Goal: Task Accomplishment & Management: Manage account settings

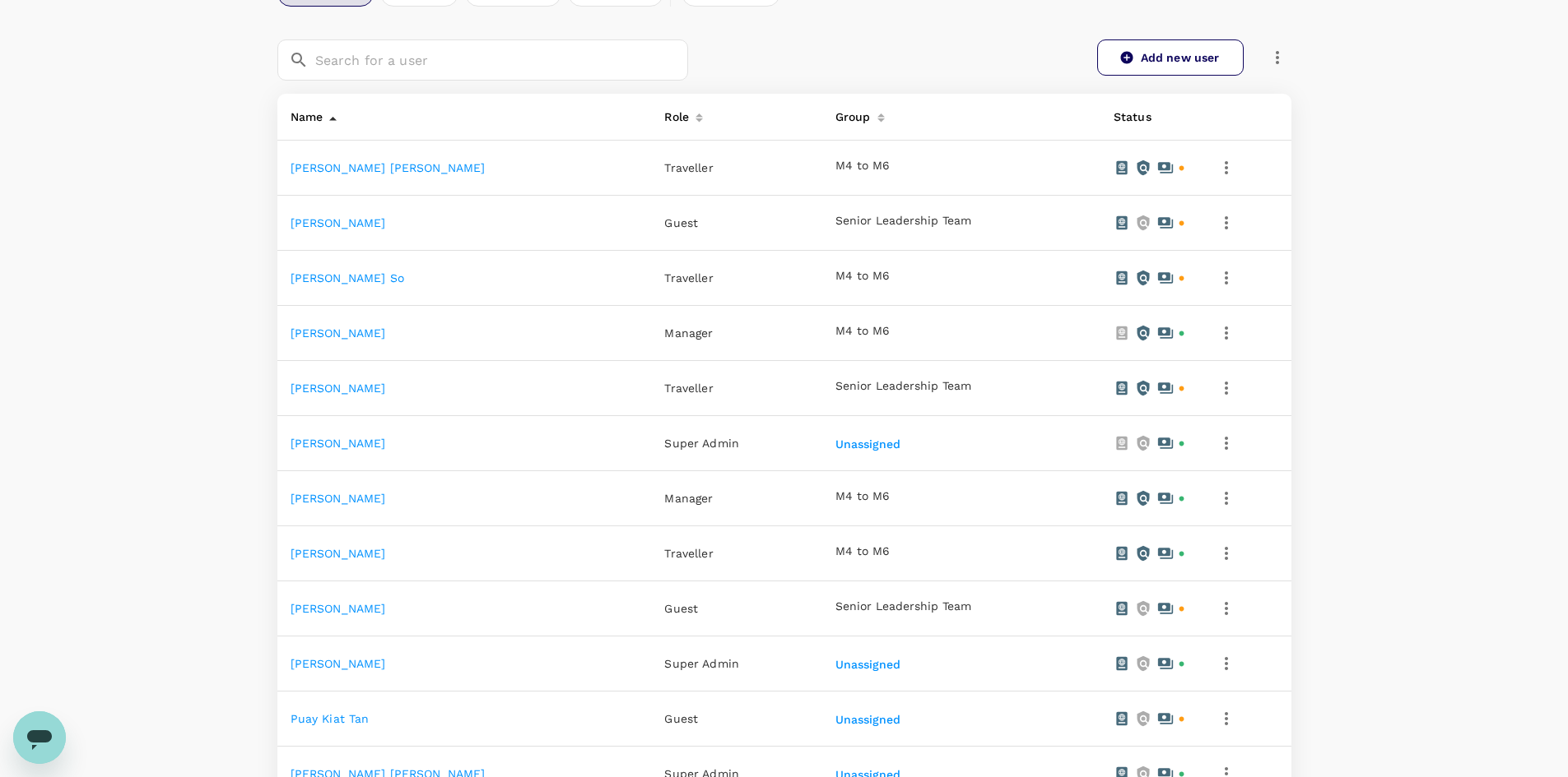
scroll to position [329, 0]
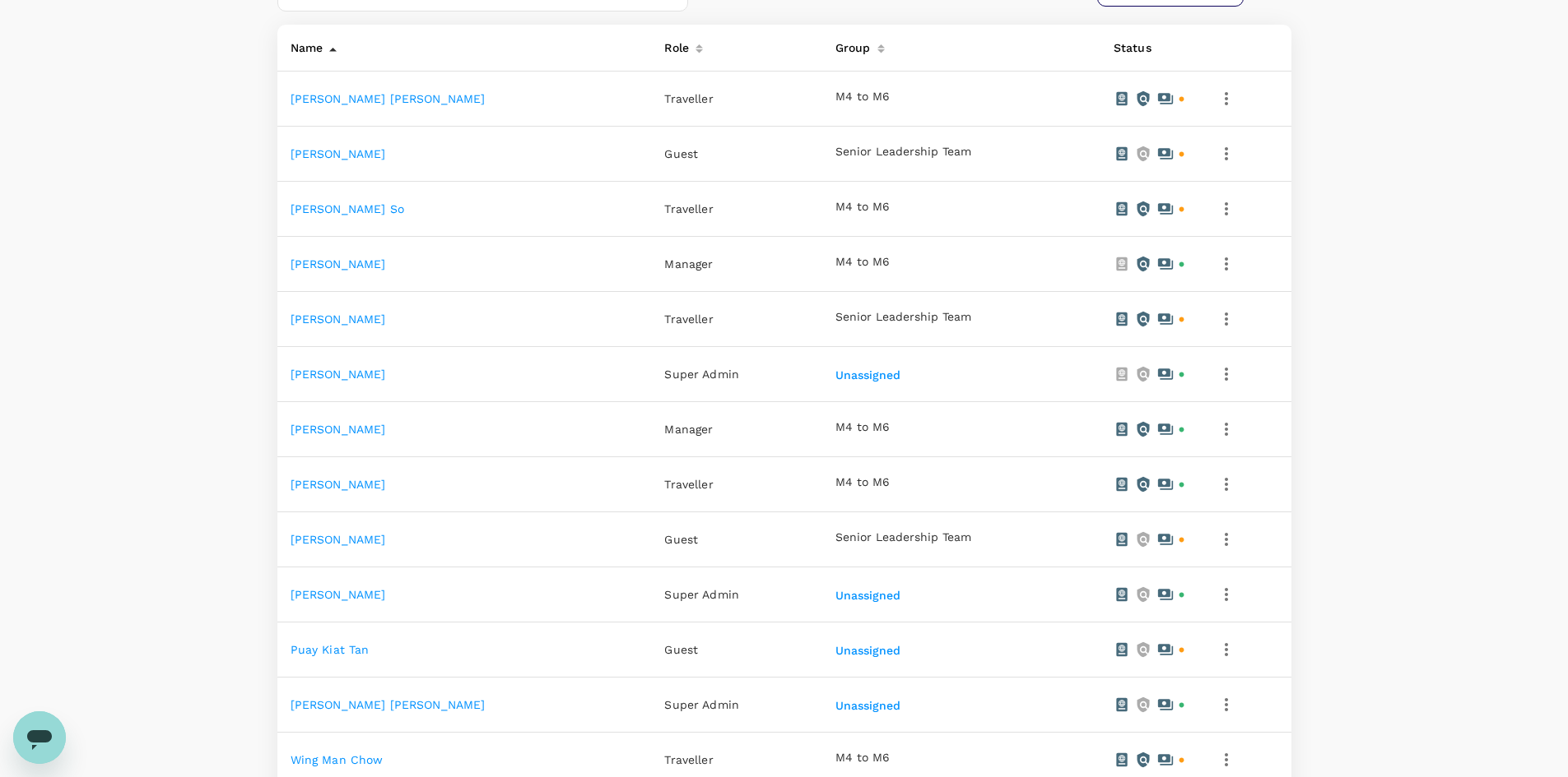
click at [1220, 316] on button "button" at bounding box center [1226, 319] width 28 height 28
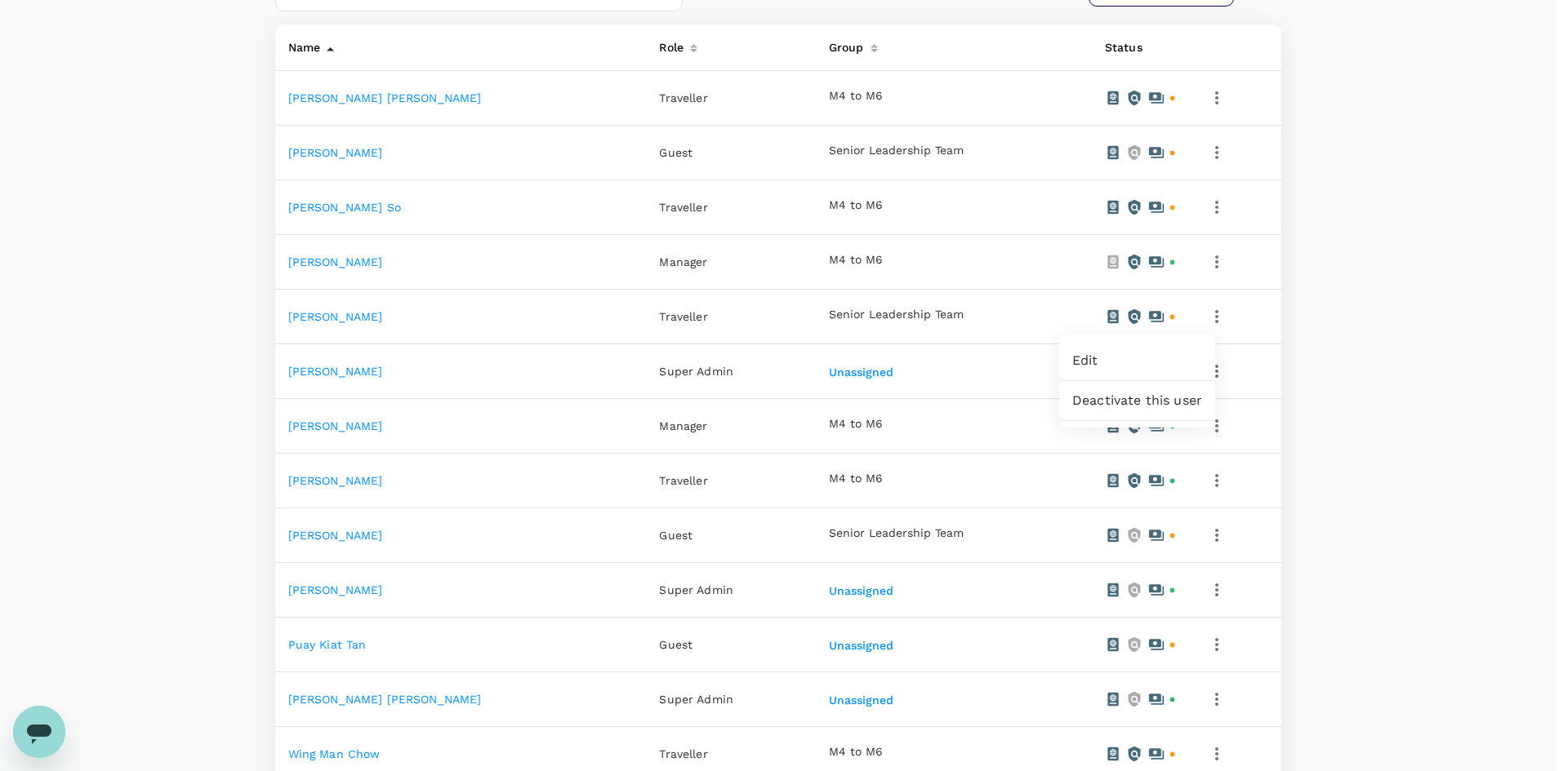
click at [301, 312] on div at bounding box center [784, 385] width 1568 height 771
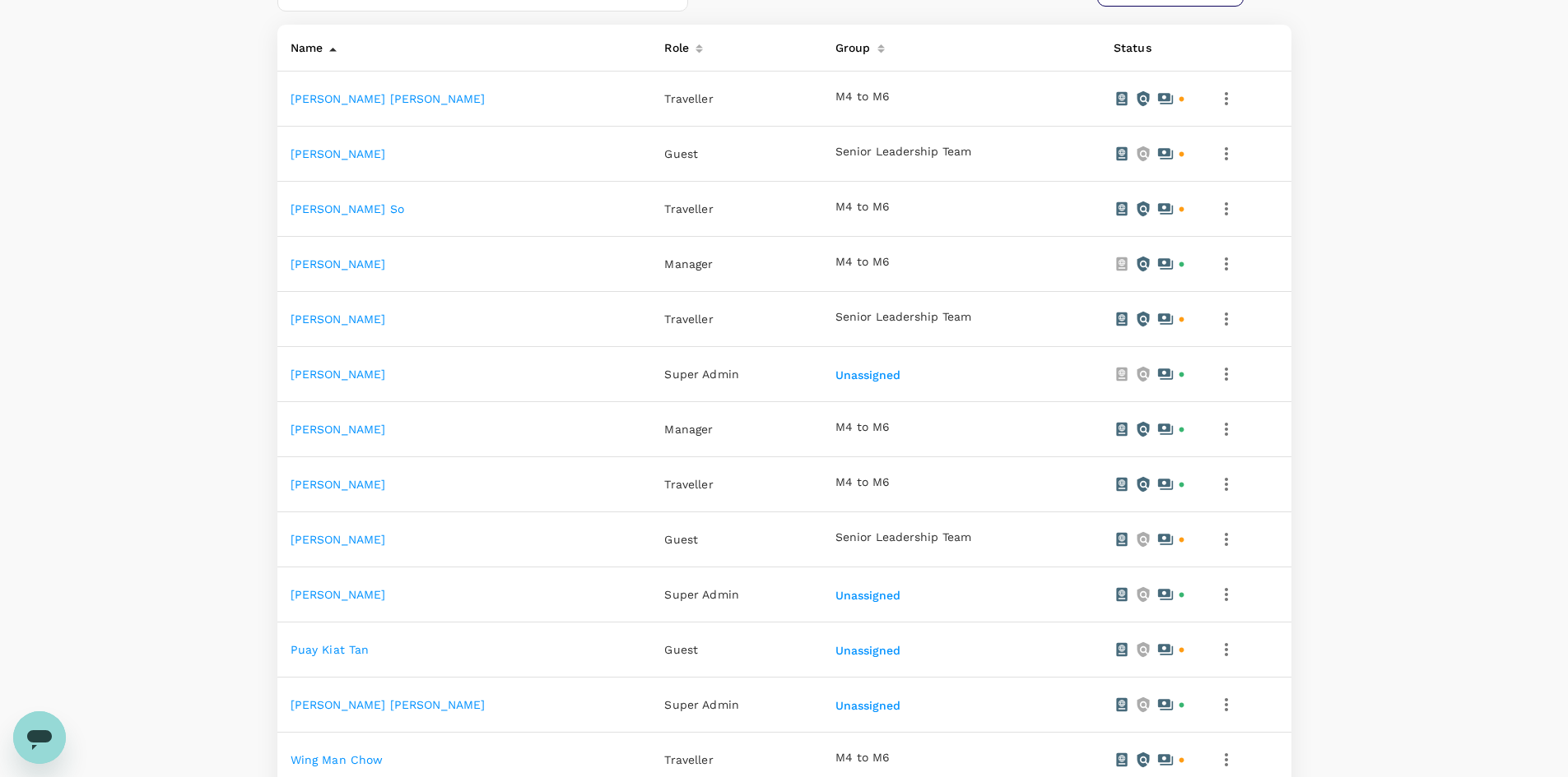
click at [311, 316] on link "[PERSON_NAME]" at bounding box center [338, 318] width 96 height 13
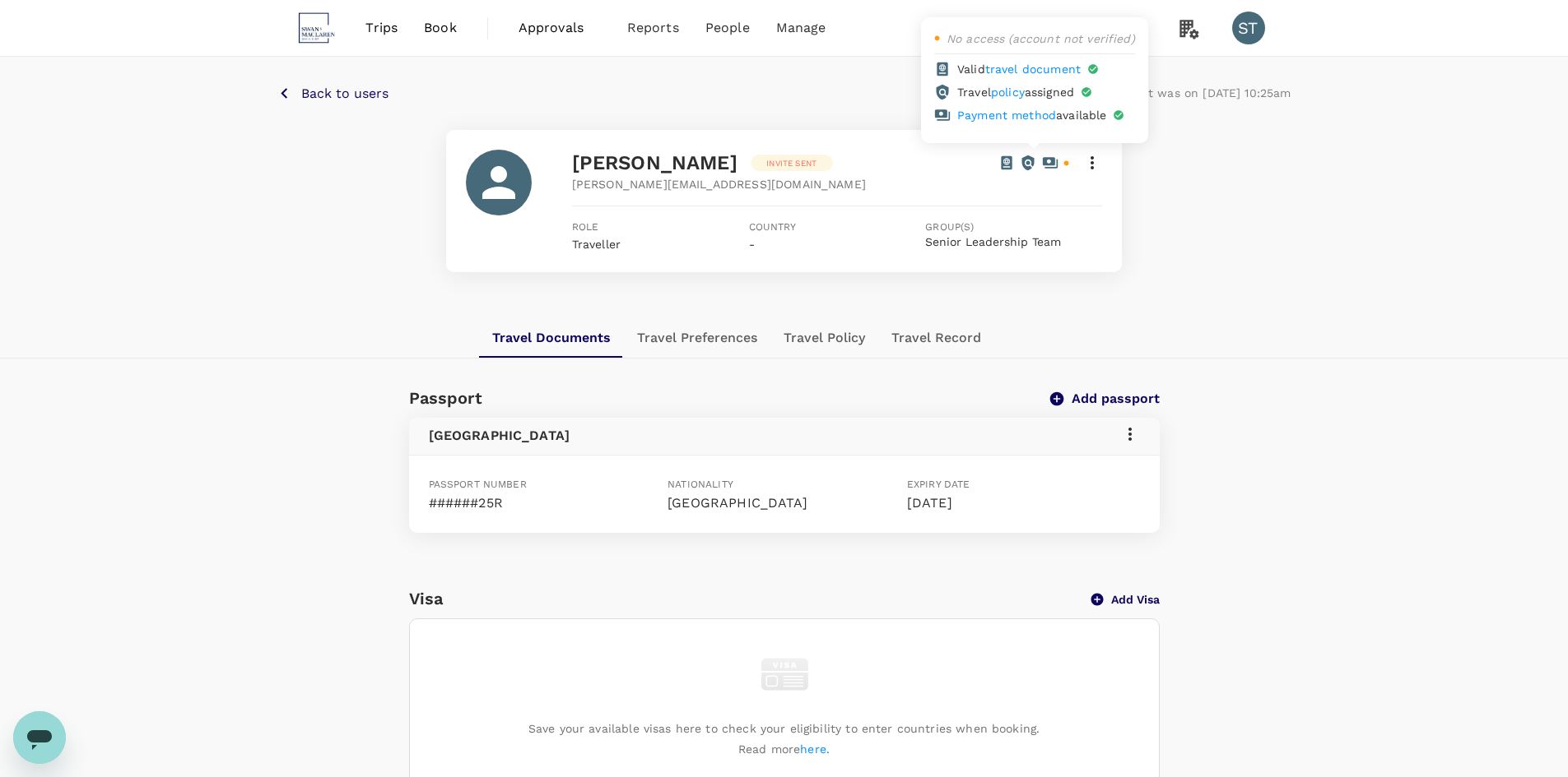
click at [1051, 163] on icon at bounding box center [1050, 162] width 15 height 11
click at [1091, 164] on icon at bounding box center [1092, 162] width 20 height 20
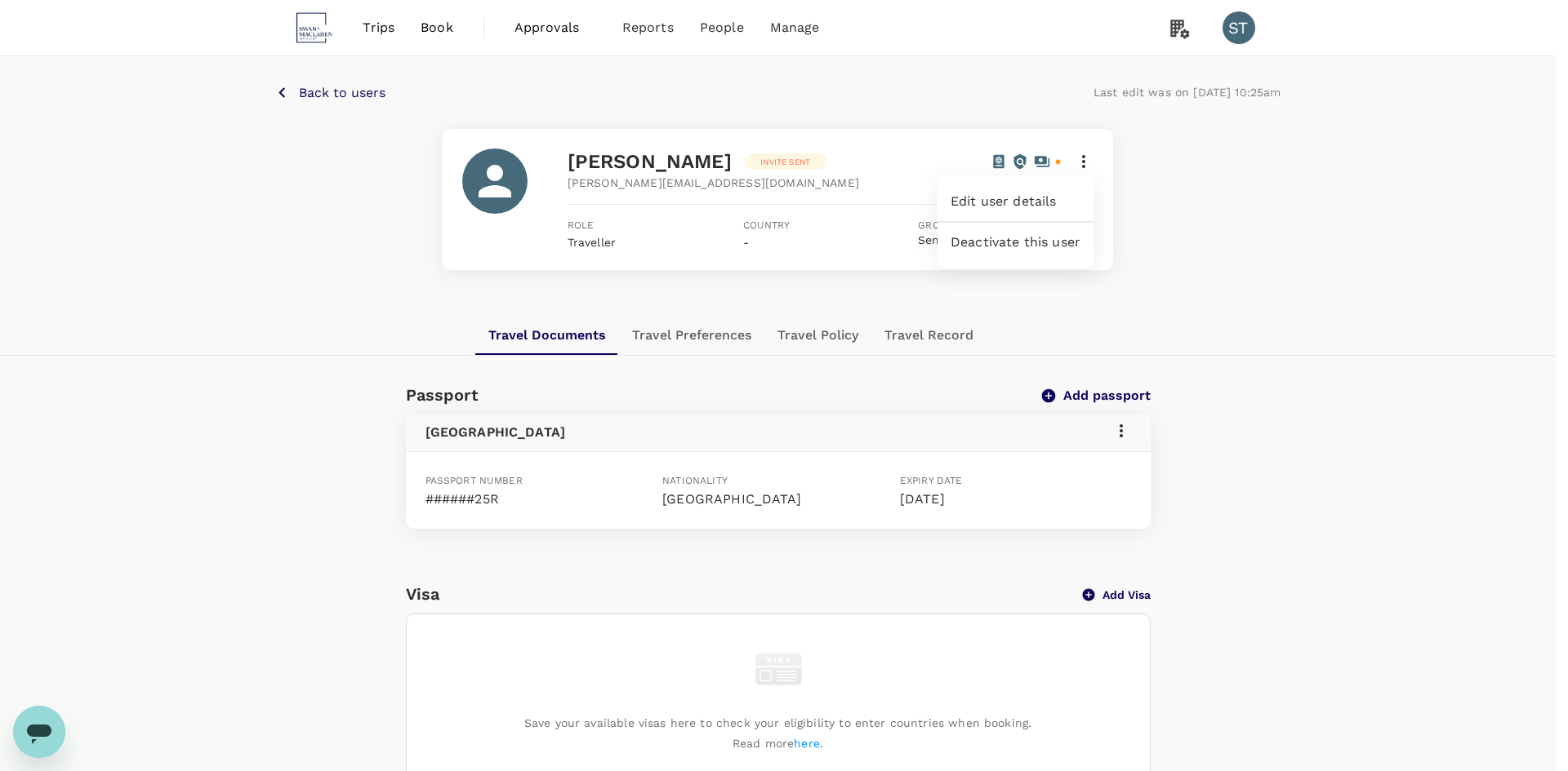
click at [1308, 367] on div at bounding box center [784, 385] width 1568 height 771
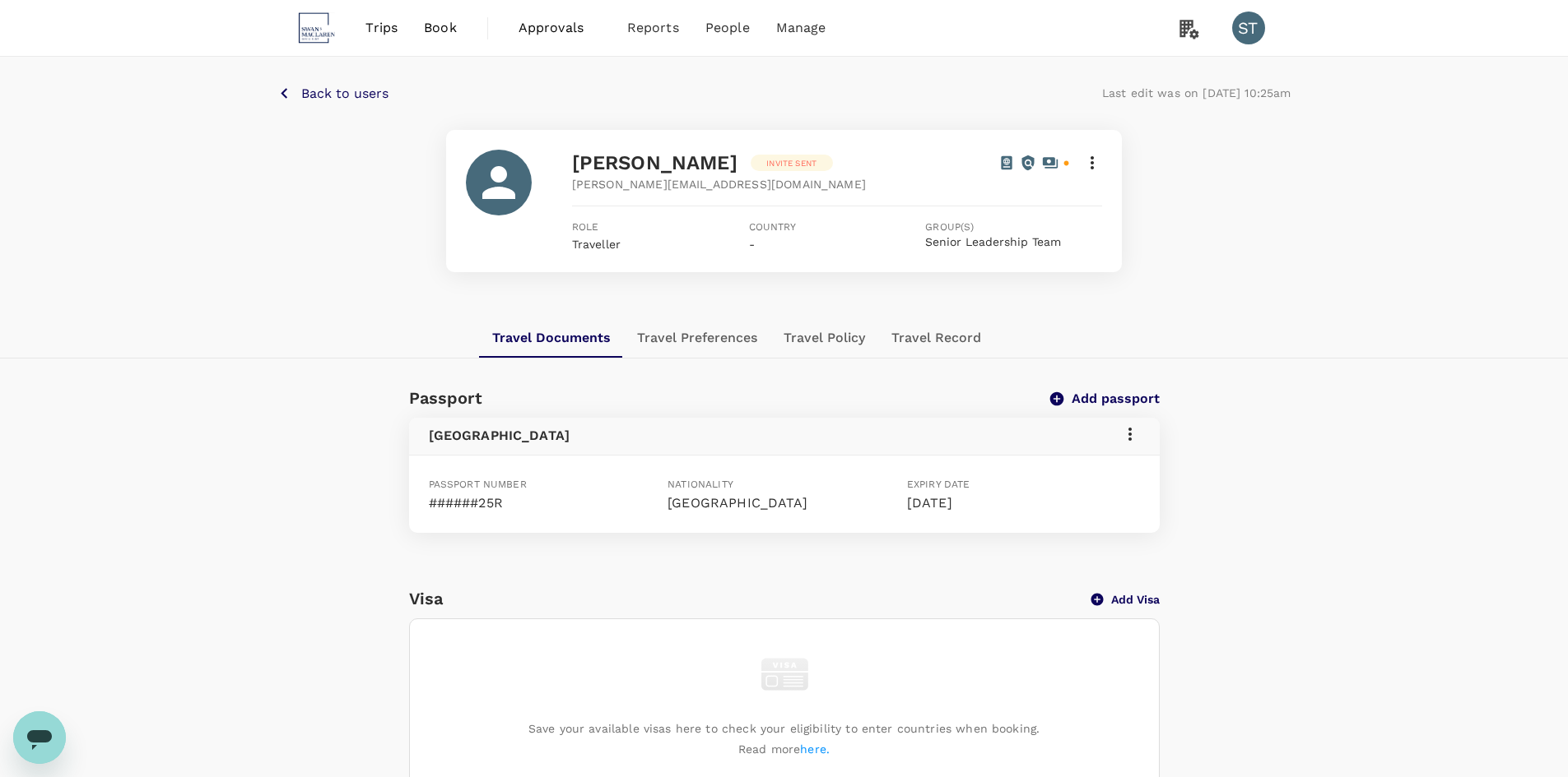
click at [718, 333] on button "Travel Preferences" at bounding box center [696, 338] width 147 height 39
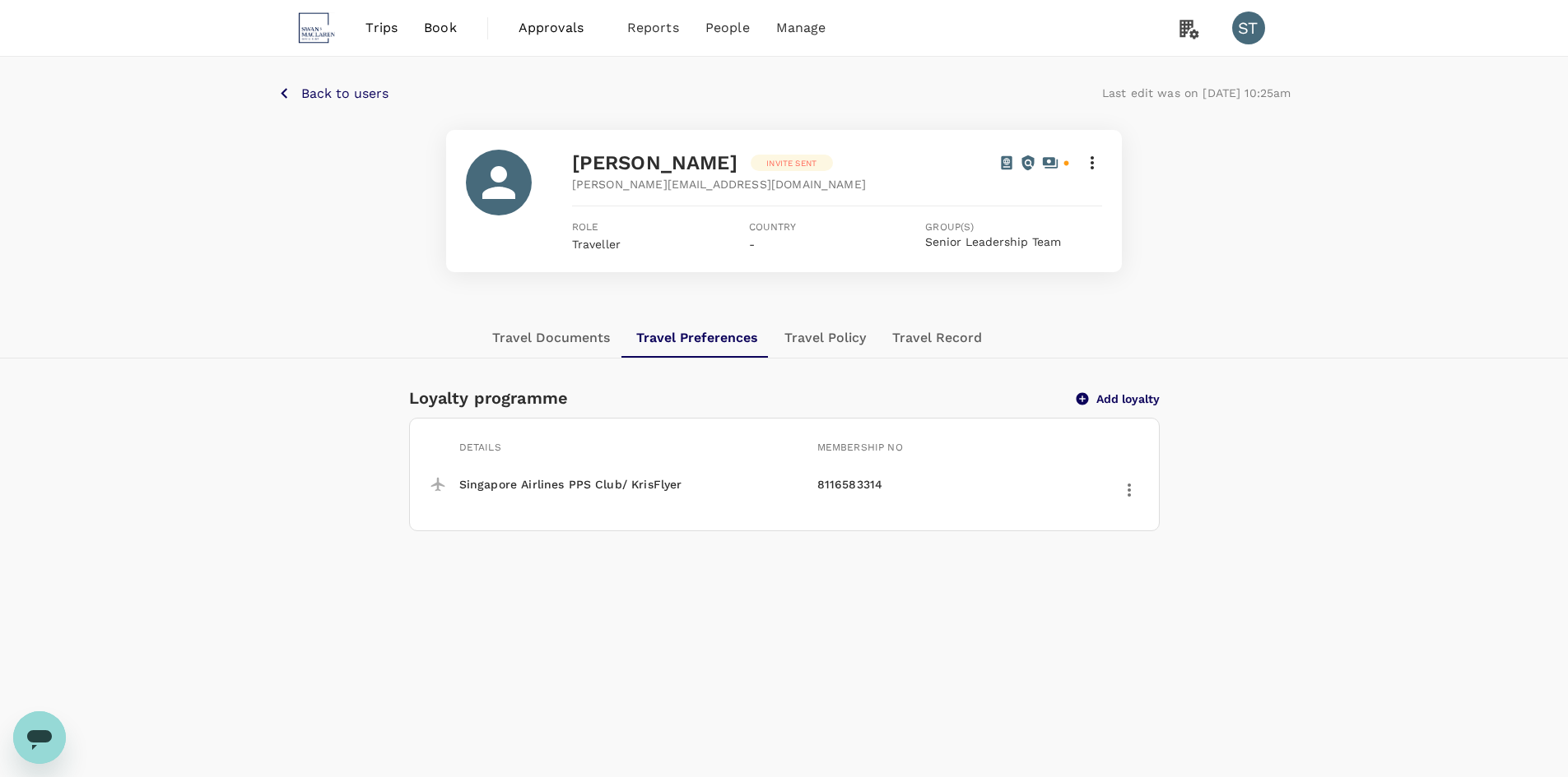
click at [928, 341] on button "Travel Record" at bounding box center [937, 338] width 116 height 39
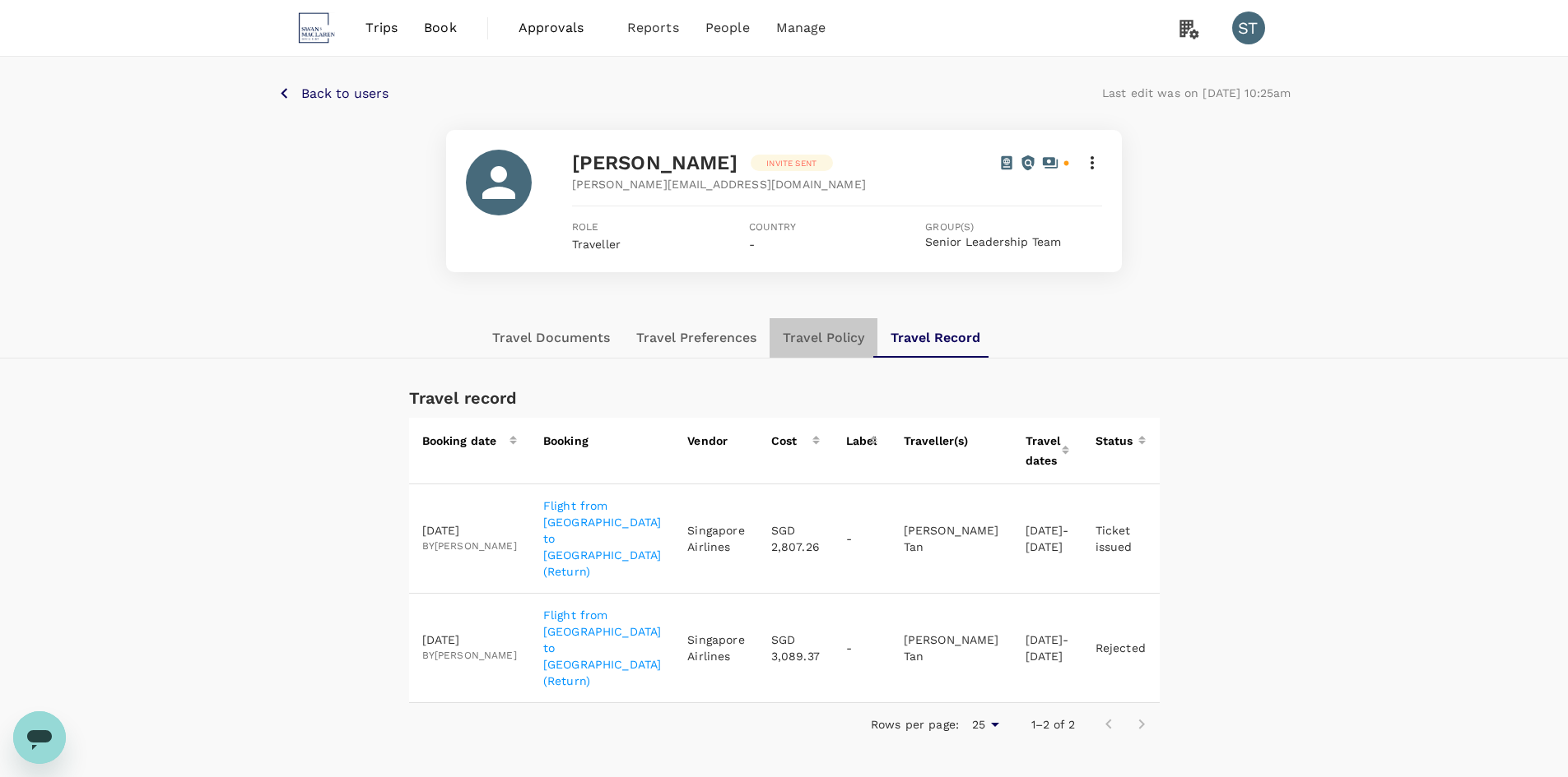
click at [817, 340] on button "Travel Policy" at bounding box center [822, 338] width 107 height 39
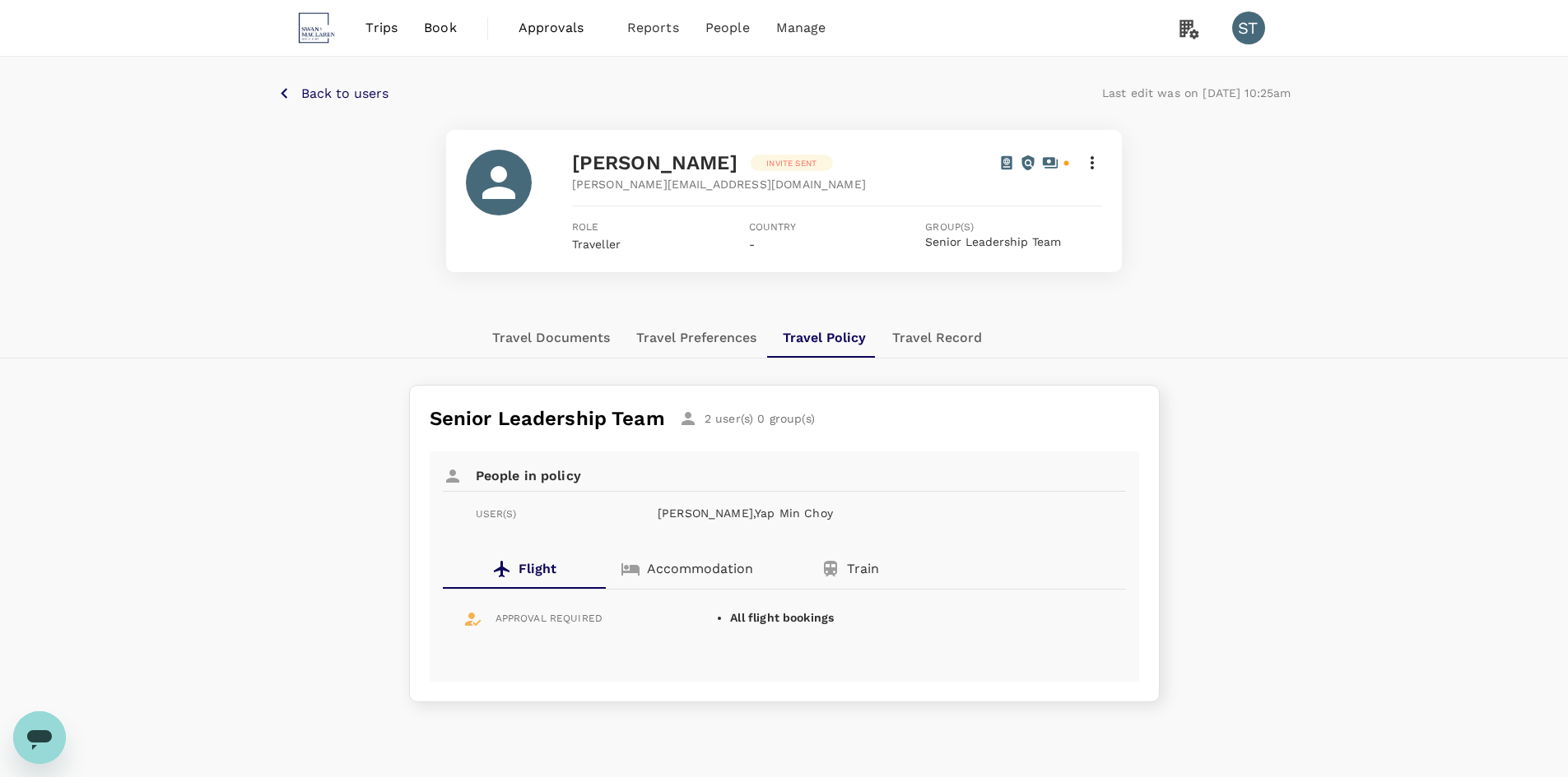
click at [728, 352] on button "Travel Preferences" at bounding box center [695, 338] width 147 height 39
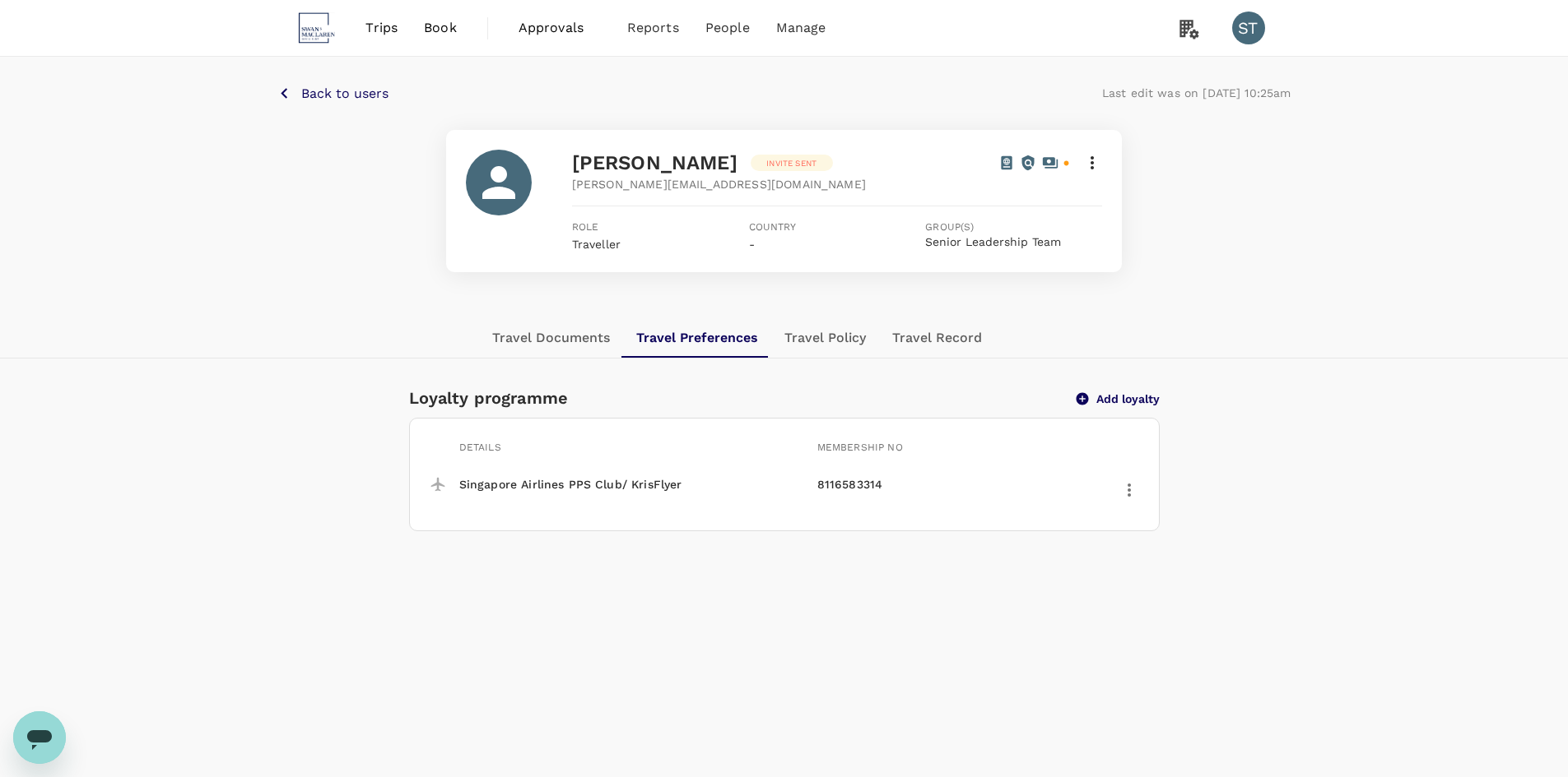
click at [846, 484] on p "8116583314" at bounding box center [963, 485] width 293 height 17
copy p "8116583314"
click at [1268, 428] on div "Loyalty programme Add loyalty Details Membership no Singapore Airlines PPS Club…" at bounding box center [784, 458] width 1568 height 147
click at [577, 334] on button "Travel Documents" at bounding box center [551, 338] width 144 height 39
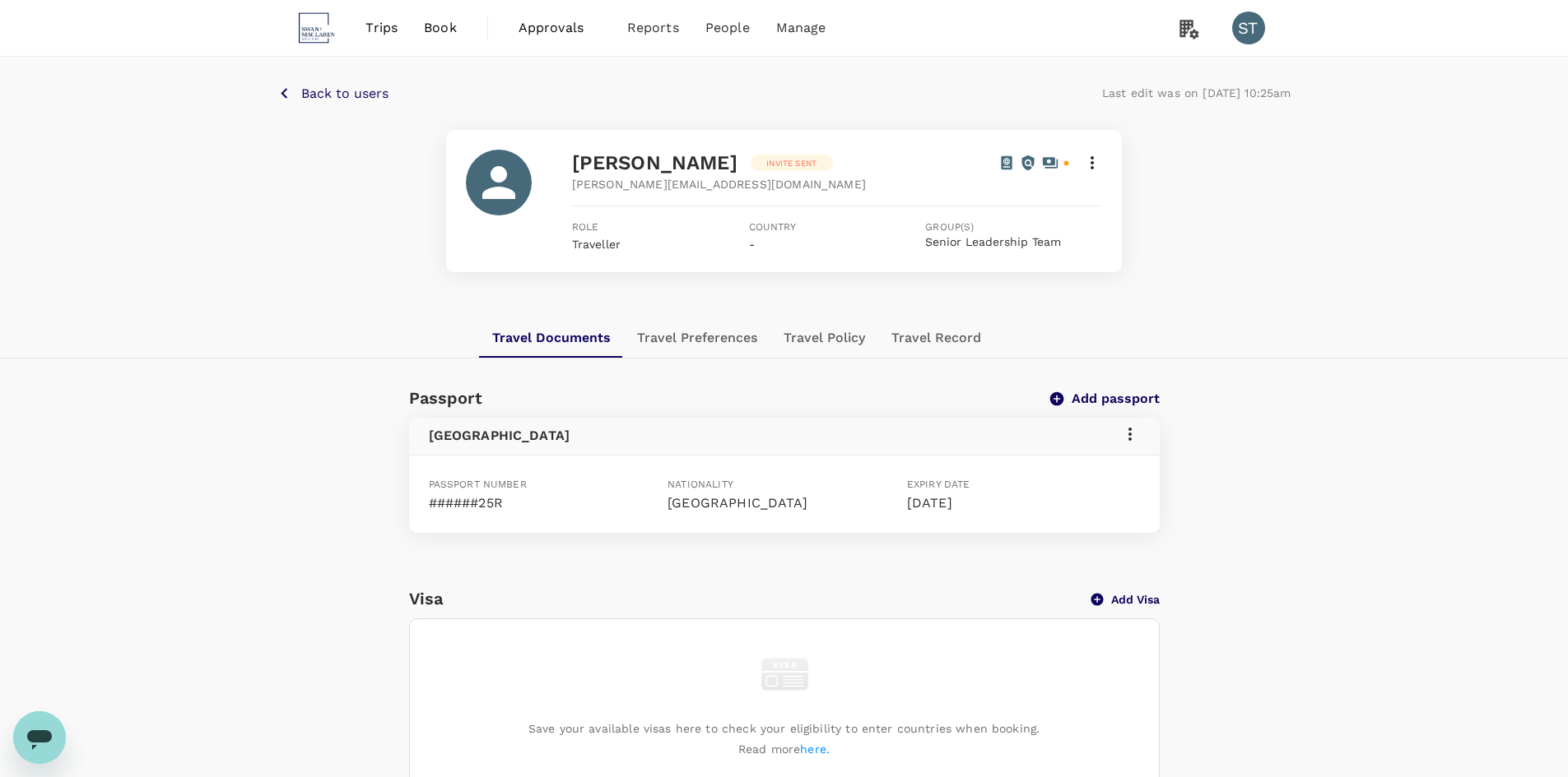
click at [1398, 279] on div "Back to users Last edit was on [DATE] 10:25am [PERSON_NAME] sent [PERSON_NAME][…" at bounding box center [784, 188] width 1568 height 262
drag, startPoint x: 462, startPoint y: 501, endPoint x: 1100, endPoint y: 502, distance: 638.0
click at [1100, 502] on div "Passport number ######25R Nationality [DEMOGRAPHIC_DATA] Expiry date [DATE]" at bounding box center [784, 494] width 751 height 78
click at [1100, 502] on p "[DATE]" at bounding box center [1023, 503] width 232 height 20
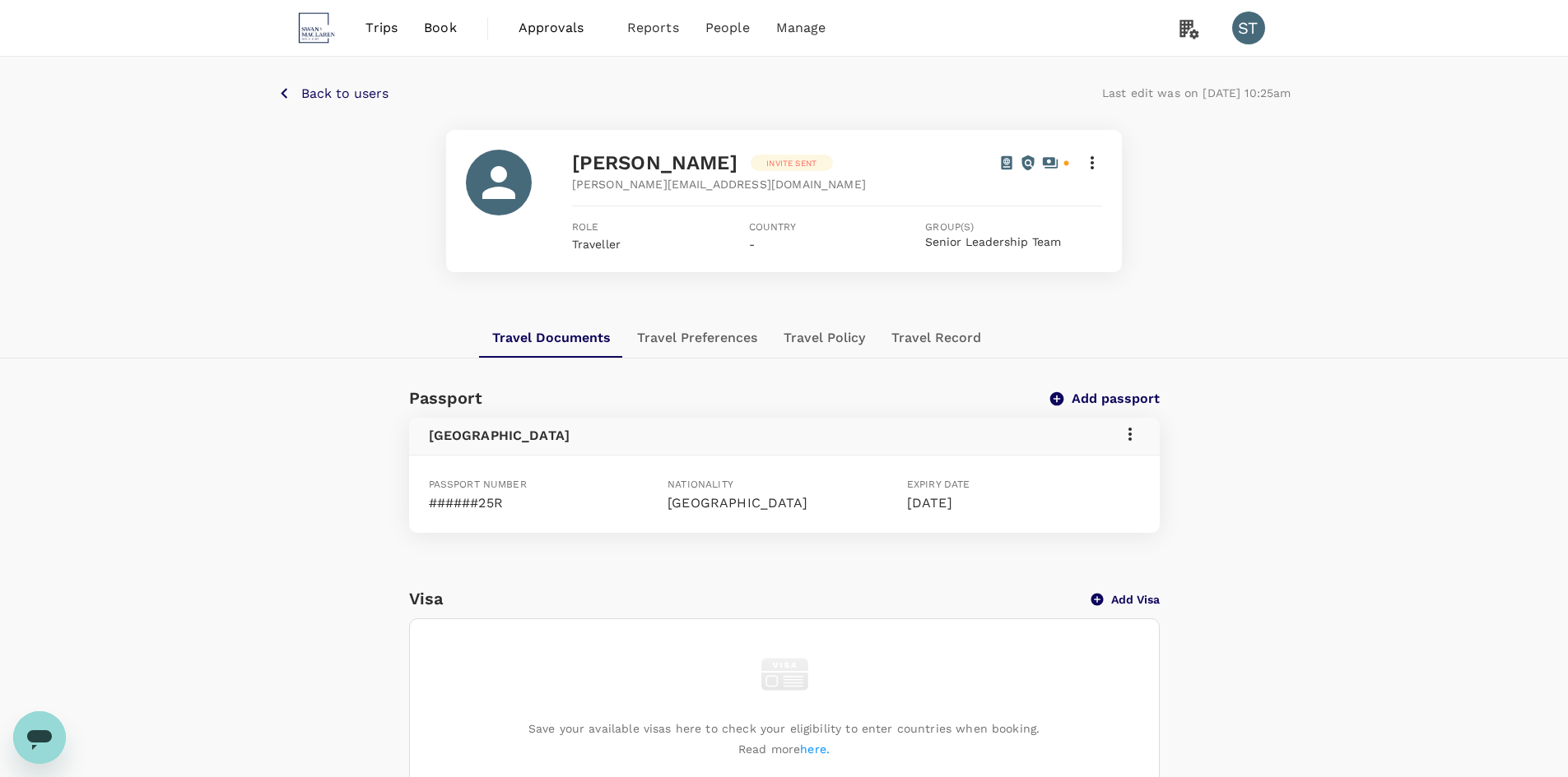
click at [1131, 435] on icon at bounding box center [1129, 433] width 3 height 13
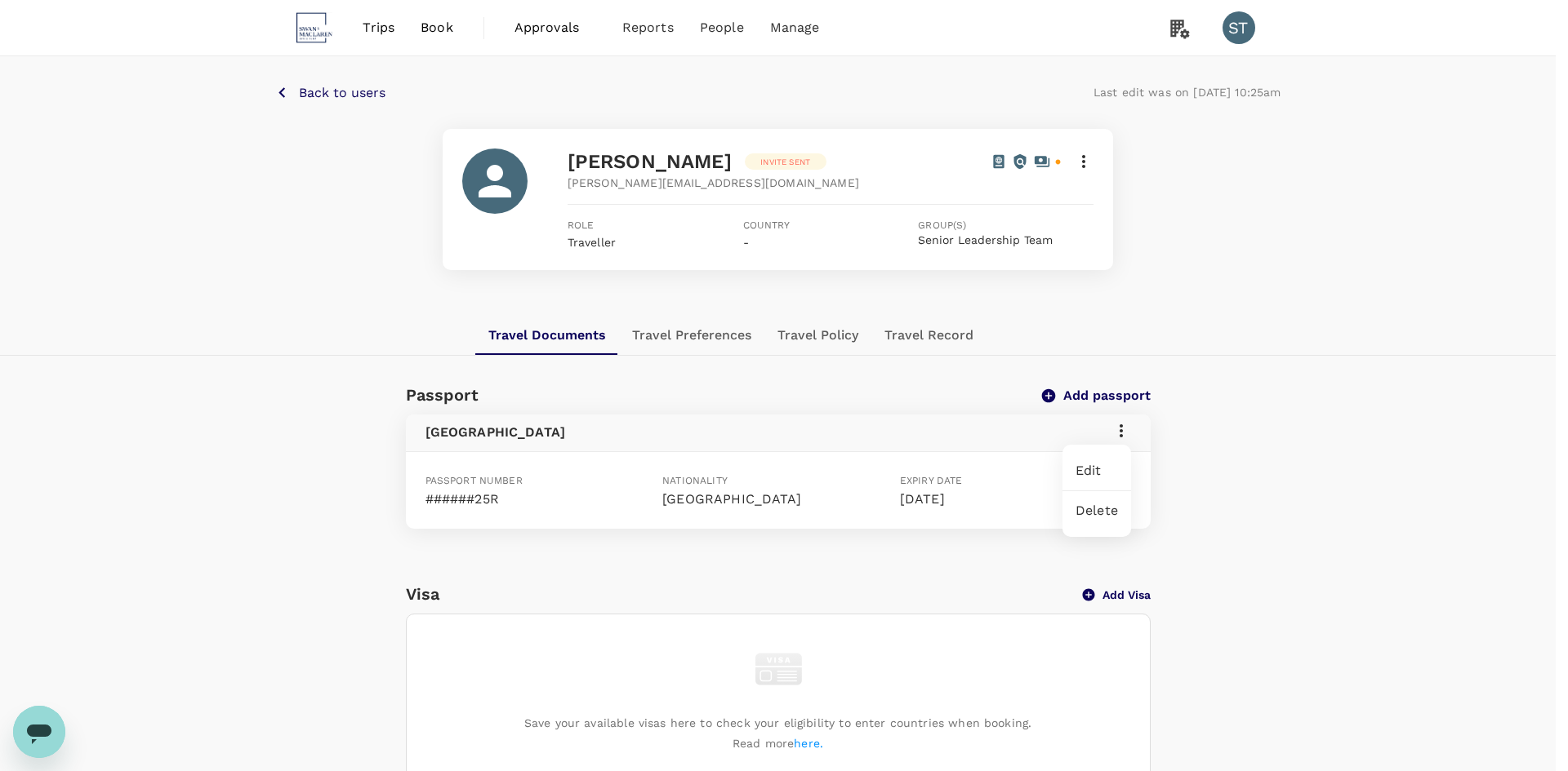
click at [1122, 433] on div at bounding box center [784, 385] width 1568 height 771
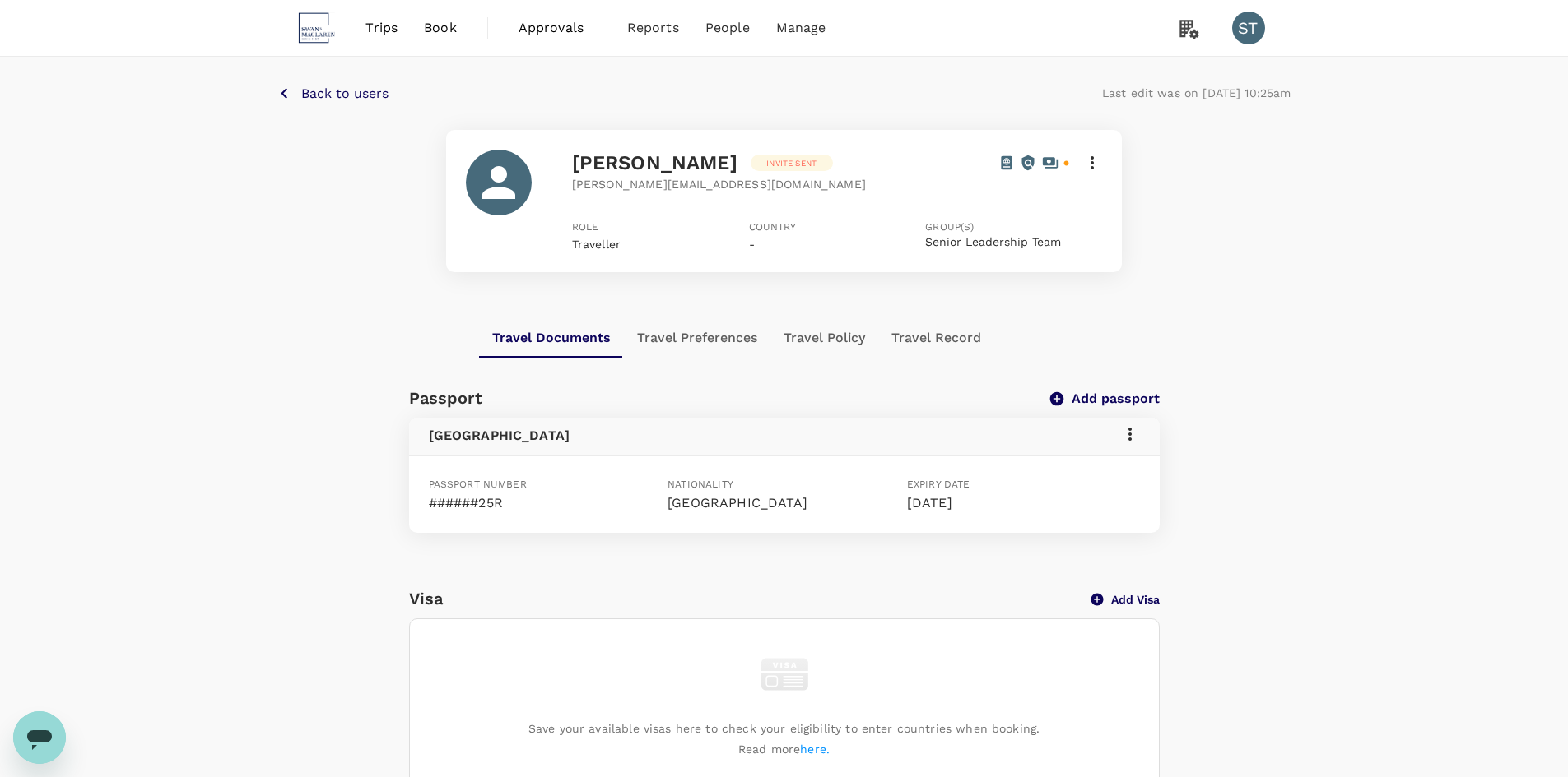
click at [1131, 437] on icon at bounding box center [1130, 434] width 20 height 20
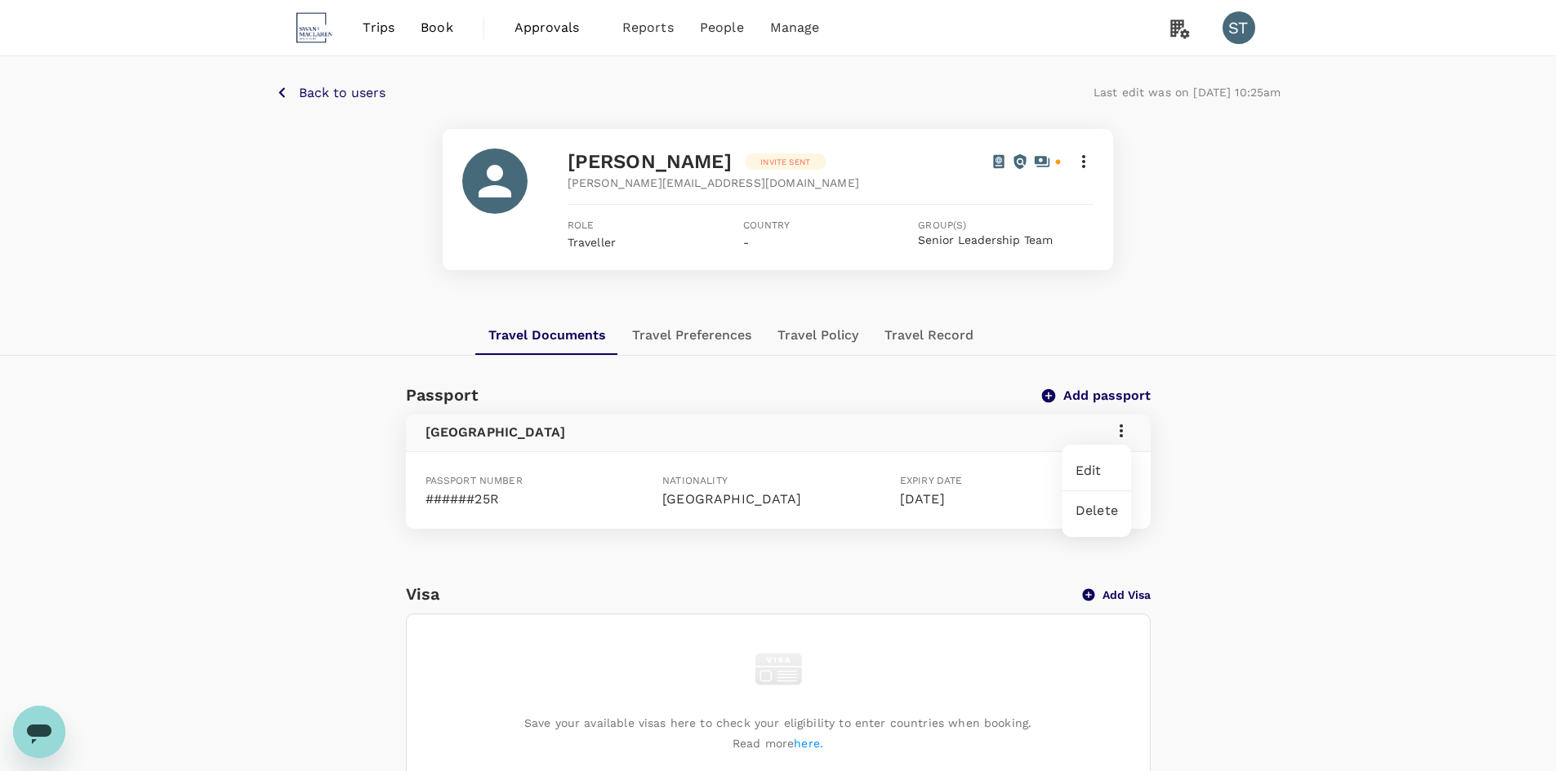
click at [1097, 468] on span "Edit" at bounding box center [1096, 471] width 42 height 20
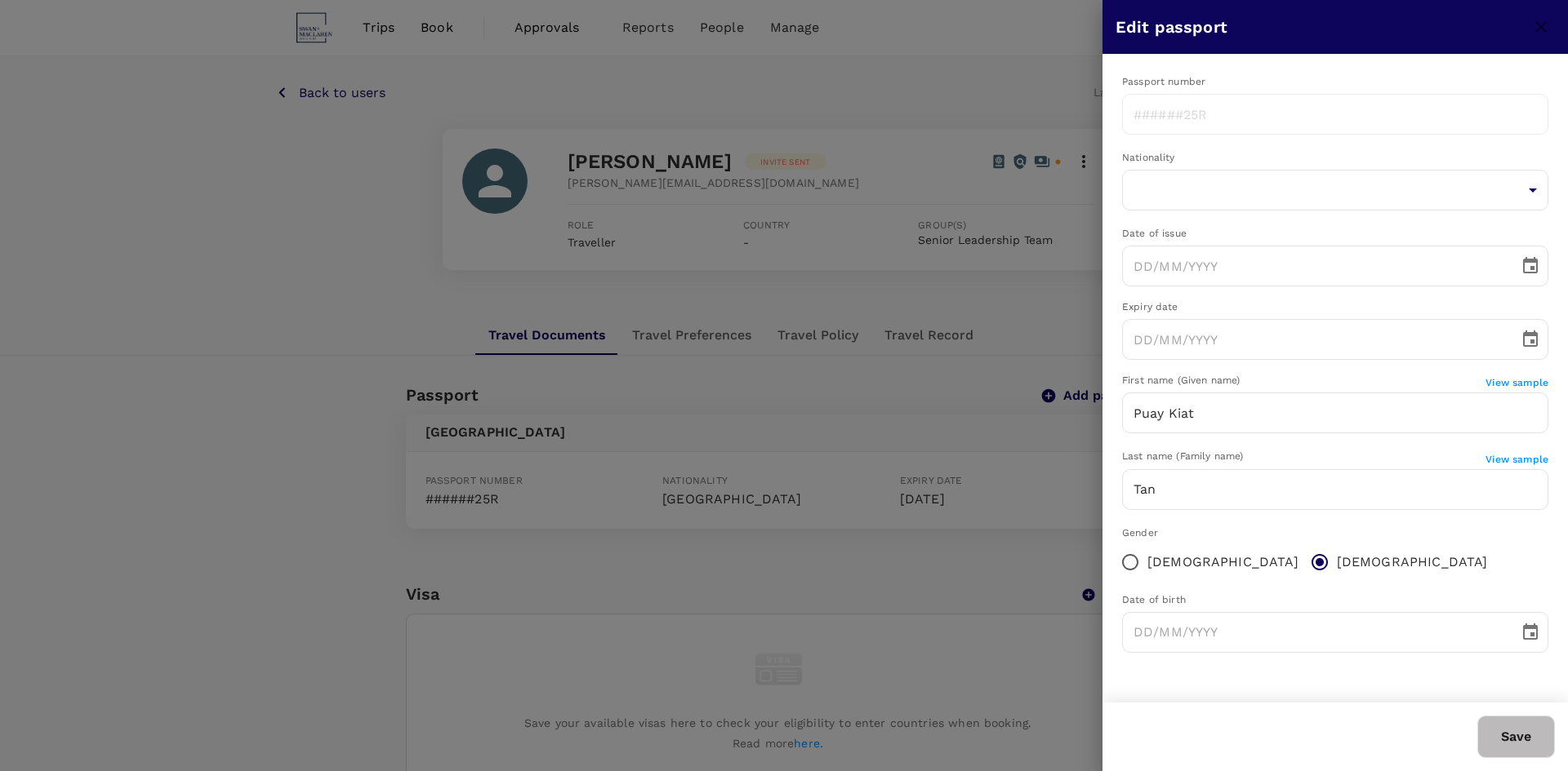
type input "[DATE]"
click at [1436, 564] on div "Gender [DEMOGRAPHIC_DATA] [DEMOGRAPHIC_DATA]" at bounding box center [1335, 552] width 426 height 54
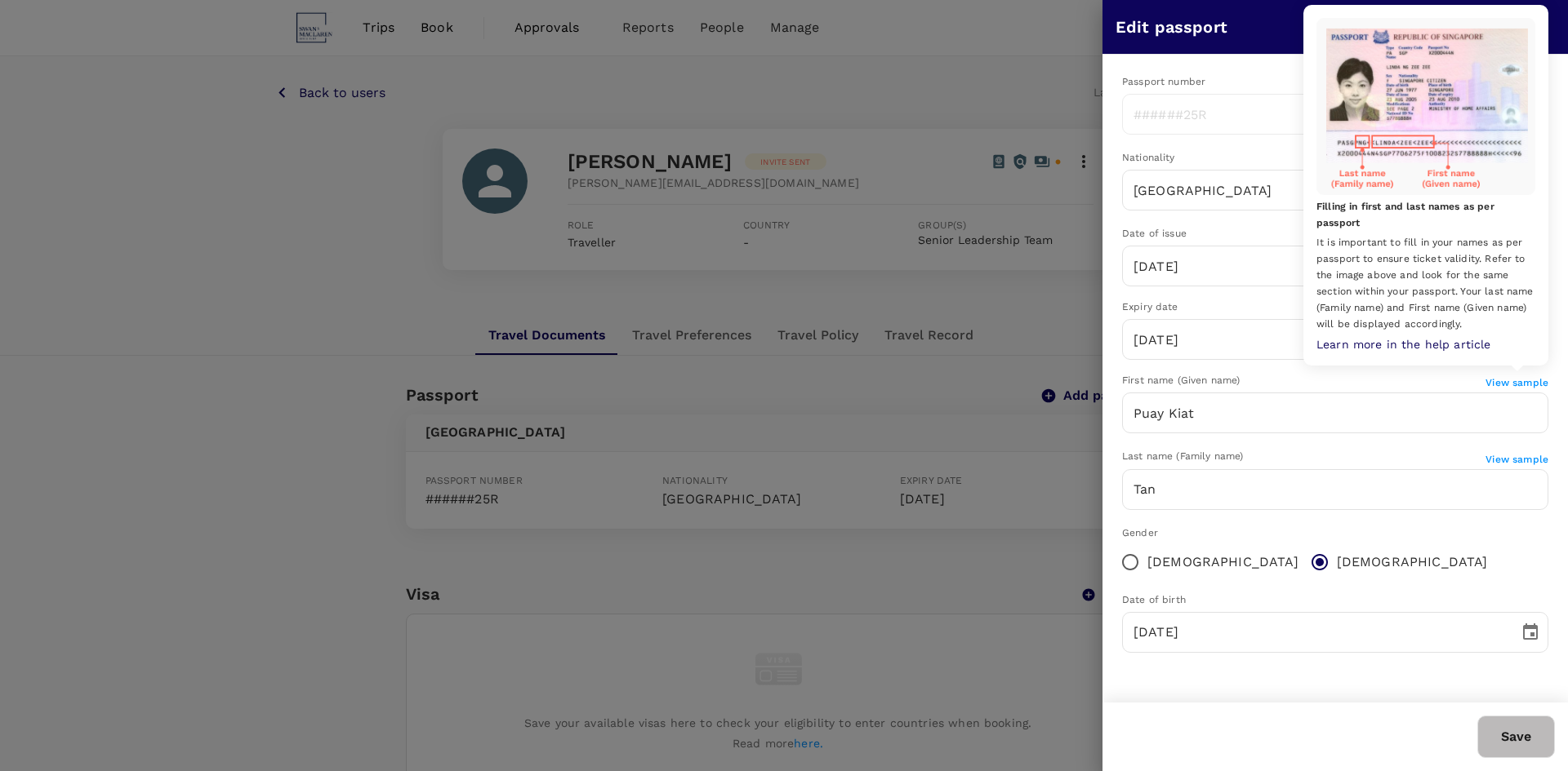
click at [1508, 384] on span "View sample" at bounding box center [1517, 383] width 63 height 12
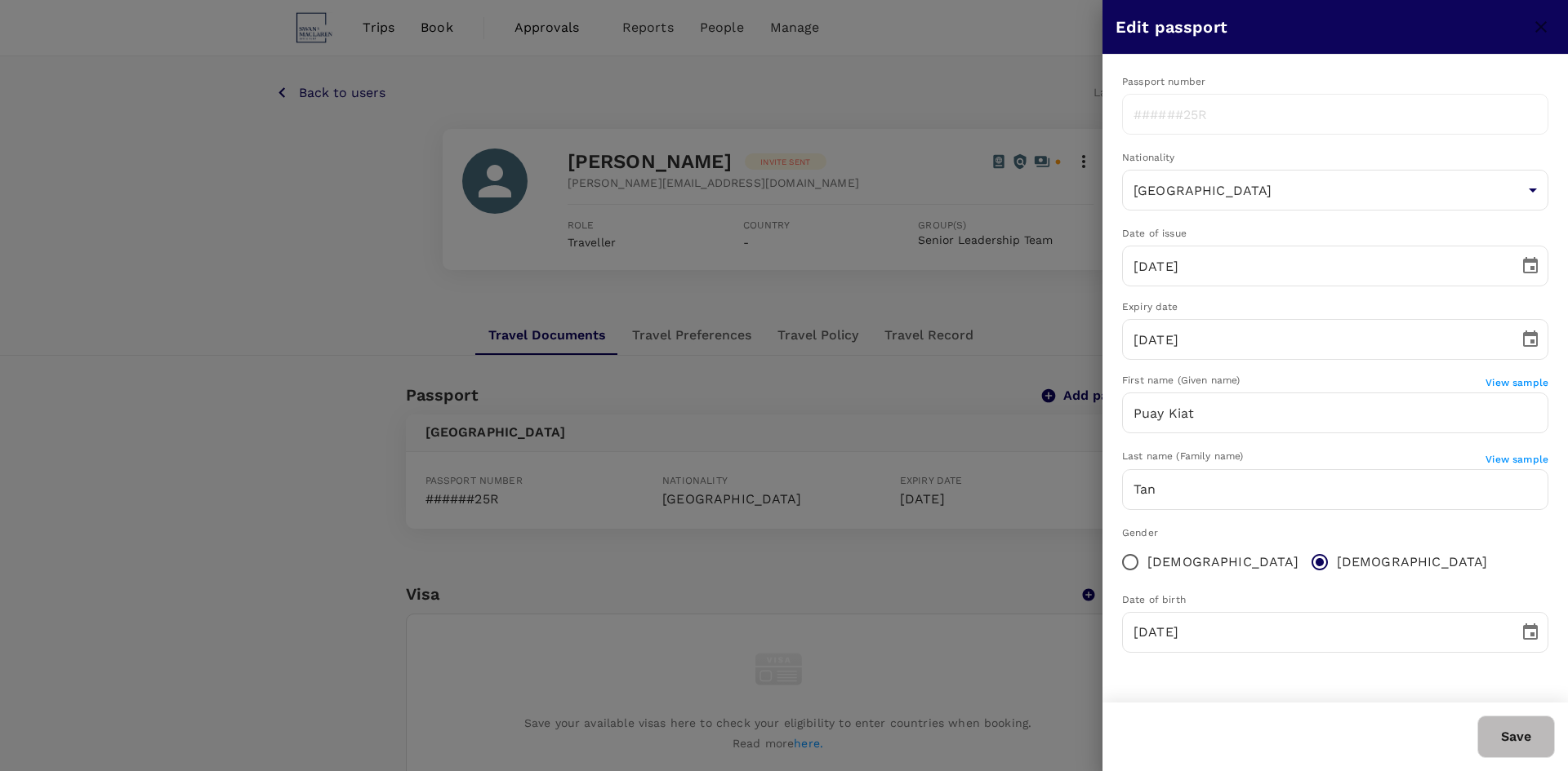
click at [1047, 72] on div at bounding box center [784, 385] width 1568 height 771
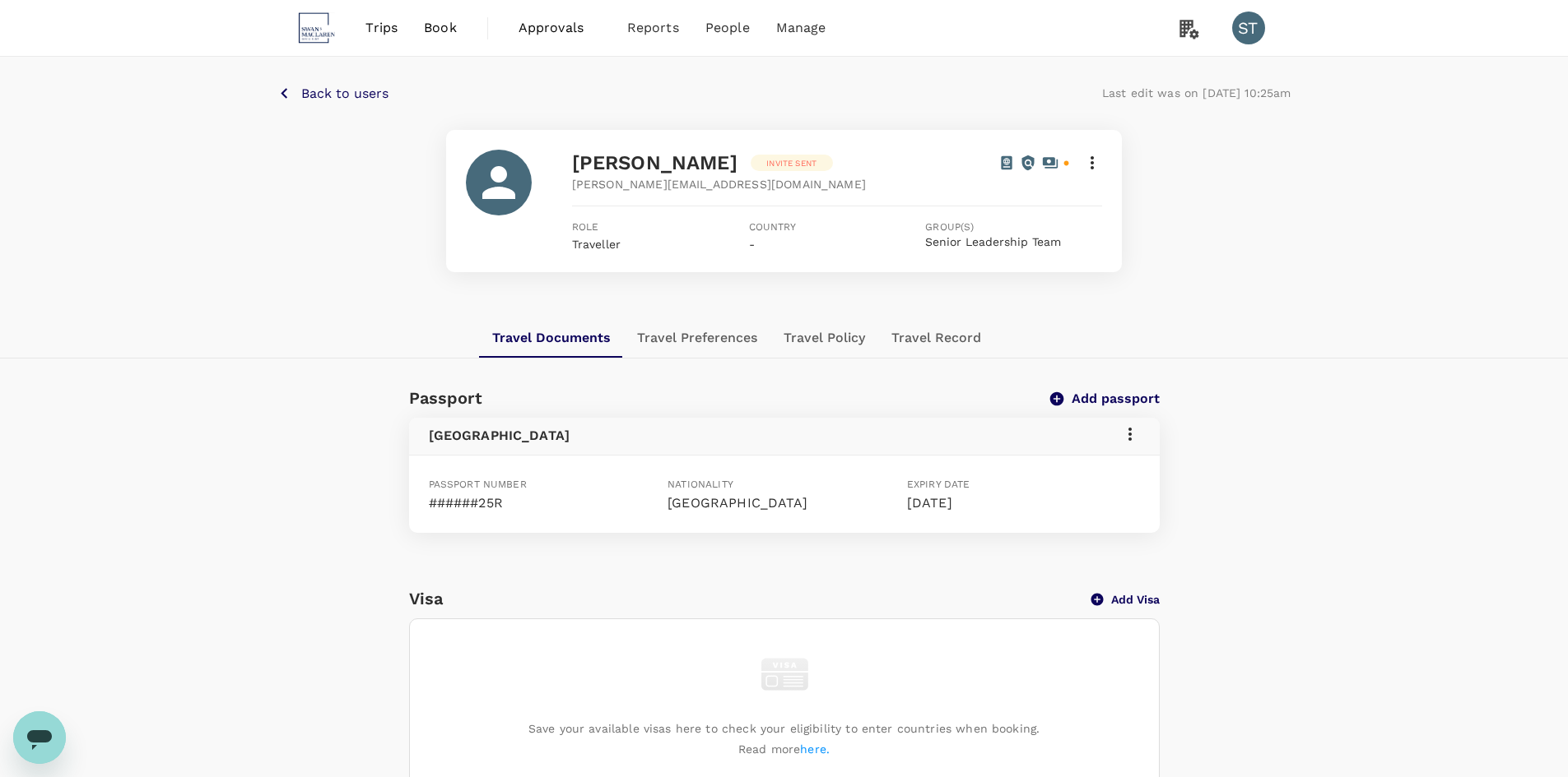
click at [1027, 157] on icon at bounding box center [1028, 162] width 13 height 15
click at [1032, 67] on link "travel document" at bounding box center [1032, 68] width 96 height 13
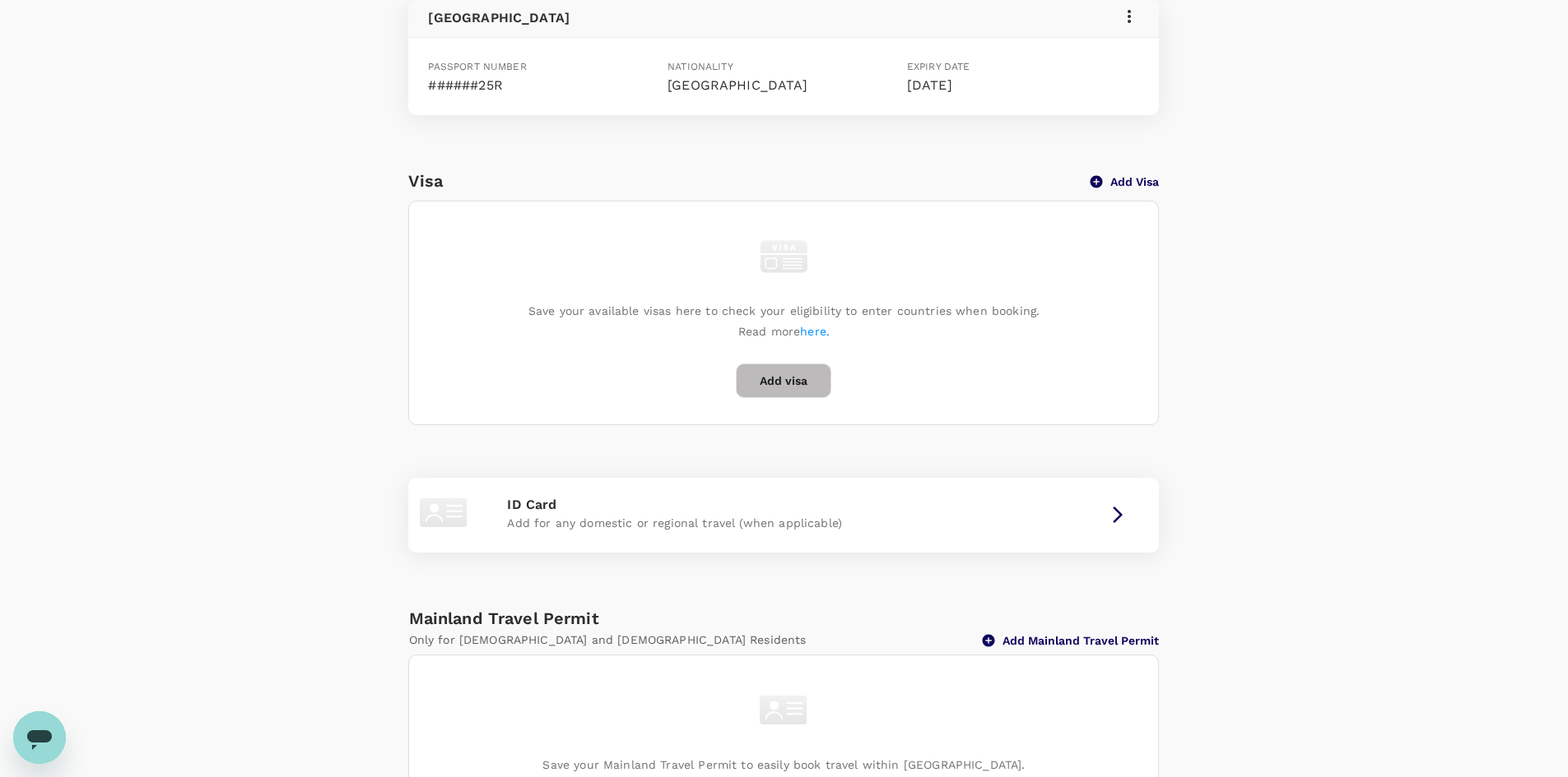
scroll to position [570, 0]
